Goal: Information Seeking & Learning: Learn about a topic

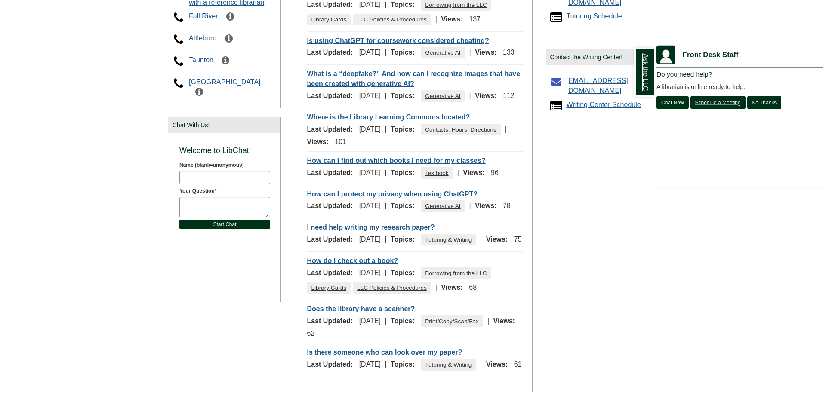
scroll to position [249, 0]
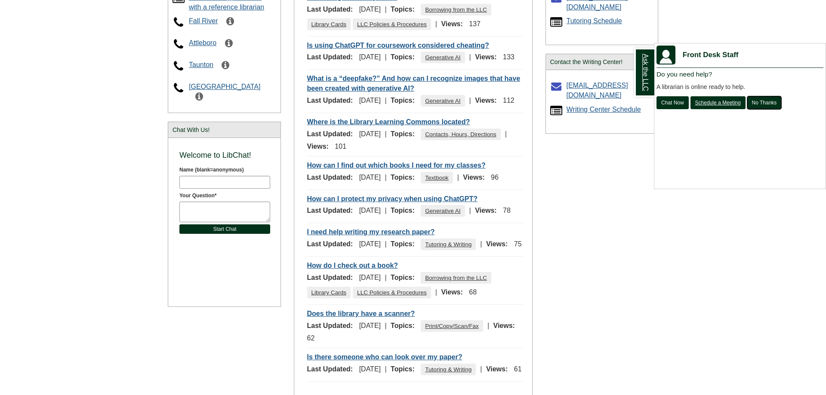
click at [774, 101] on button "No Thanks" at bounding box center [764, 102] width 34 height 13
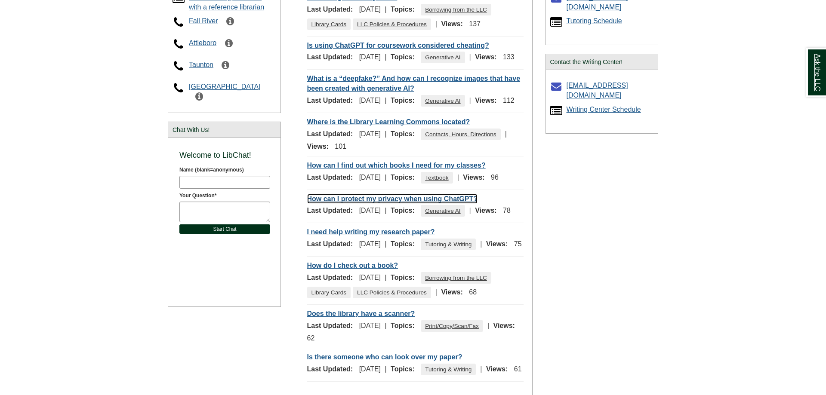
click at [391, 204] on link "How can I protect my privacy when using ChatGPT?" at bounding box center [392, 199] width 171 height 10
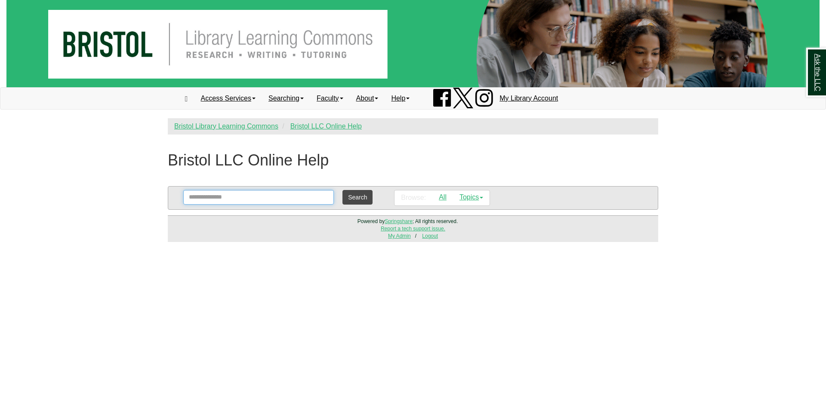
click at [307, 198] on input "Search" at bounding box center [258, 197] width 151 height 15
type input "*******"
click at [342, 190] on button "Search" at bounding box center [357, 197] width 30 height 15
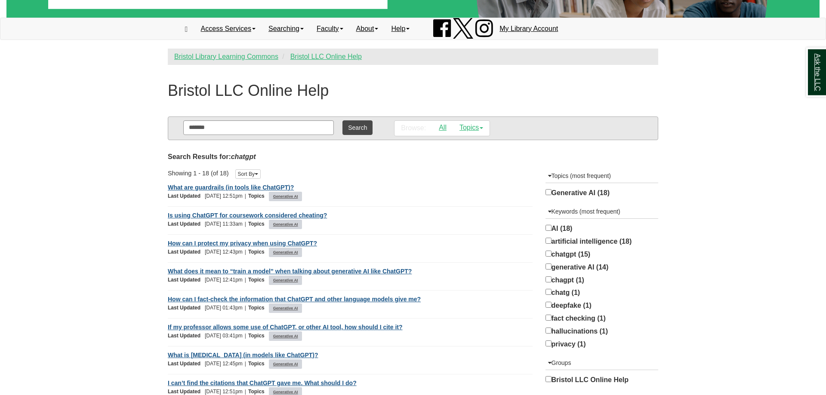
scroll to position [59, 0]
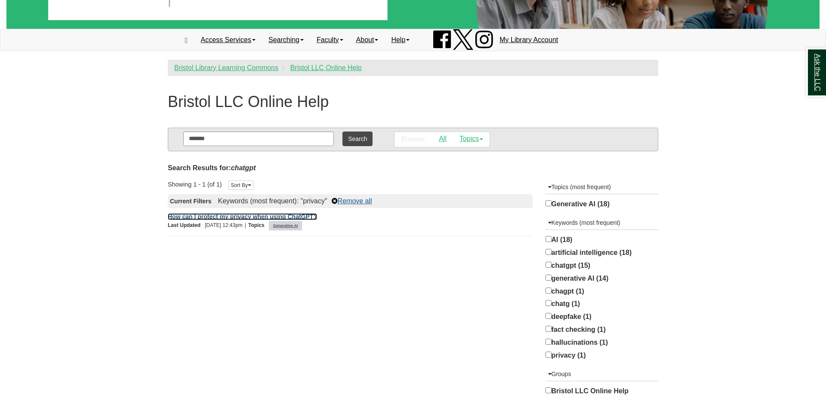
click at [290, 218] on link "How can I protect my privacy when using ChatGPT?" at bounding box center [242, 216] width 149 height 7
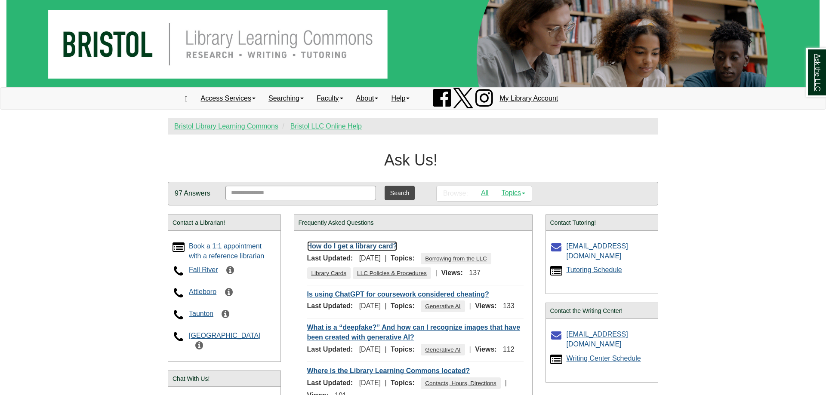
click at [317, 248] on link "How do I get a library card?" at bounding box center [352, 246] width 90 height 10
